Goal: Information Seeking & Learning: Learn about a topic

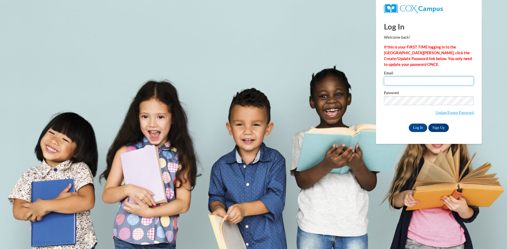
click at [420, 86] on input "Email" at bounding box center [429, 81] width 90 height 9
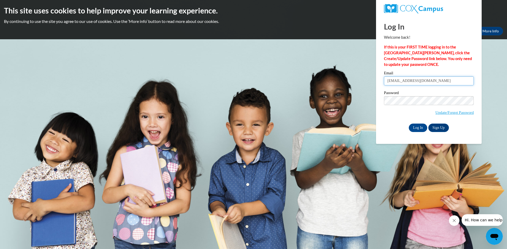
type input "[EMAIL_ADDRESS][DOMAIN_NAME]"
click at [409, 124] on input "Log In" at bounding box center [418, 128] width 18 height 8
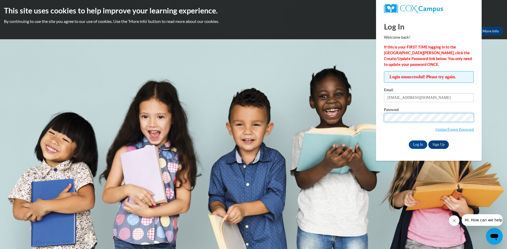
click at [409, 141] on input "Log In" at bounding box center [418, 145] width 18 height 8
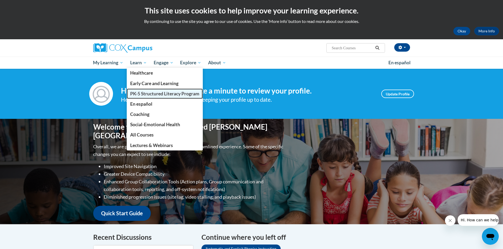
click at [139, 89] on link "PK-5 Structured Literacy Program" at bounding box center [165, 94] width 76 height 10
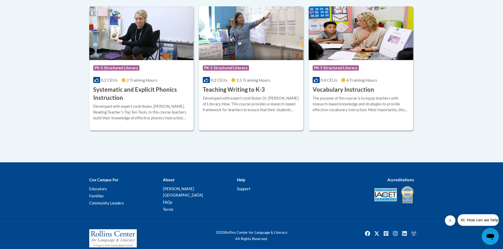
scroll to position [553, 0]
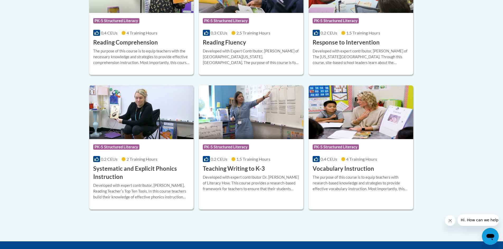
click at [178, 166] on h3 "Systematic and Explicit Phonics Instruction" at bounding box center [141, 173] width 97 height 16
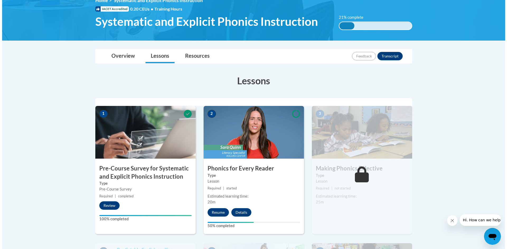
scroll to position [158, 0]
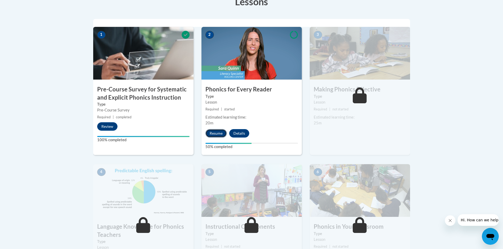
click at [220, 136] on button "Resume" at bounding box center [215, 133] width 21 height 8
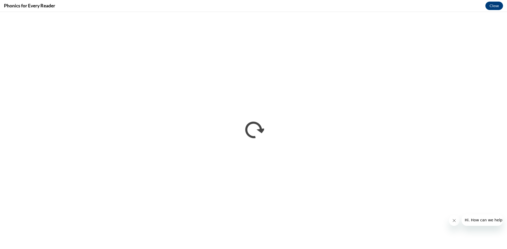
scroll to position [0, 0]
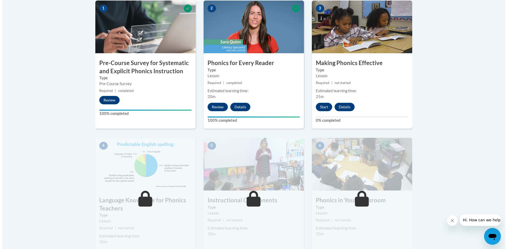
scroll to position [238, 0]
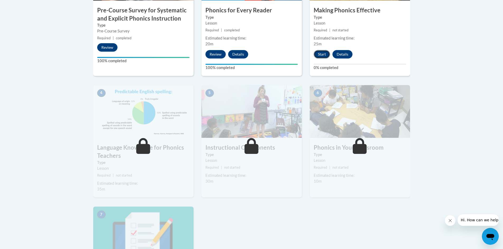
click at [320, 58] on button "Start" at bounding box center [322, 54] width 16 height 8
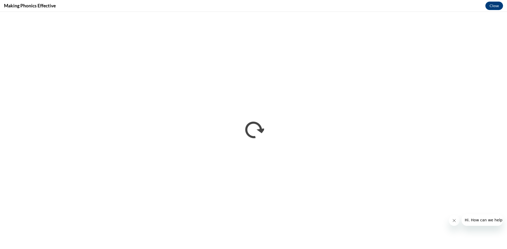
scroll to position [0, 0]
